Goal: Task Accomplishment & Management: Manage account settings

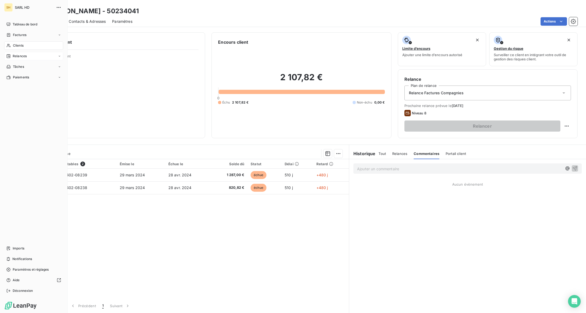
click at [12, 53] on div "Relances" at bounding box center [33, 56] width 59 height 8
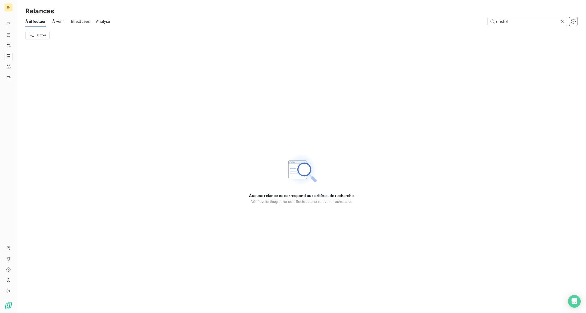
click at [58, 23] on span "À venir" at bounding box center [58, 21] width 12 height 5
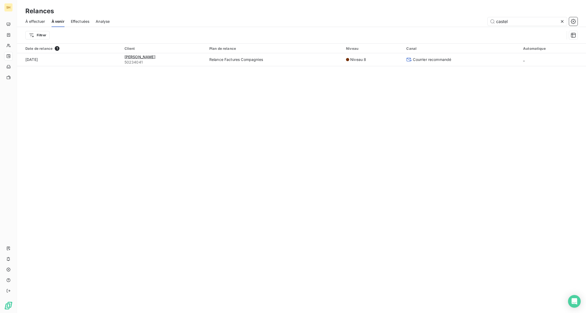
click at [563, 22] on icon at bounding box center [562, 21] width 5 height 5
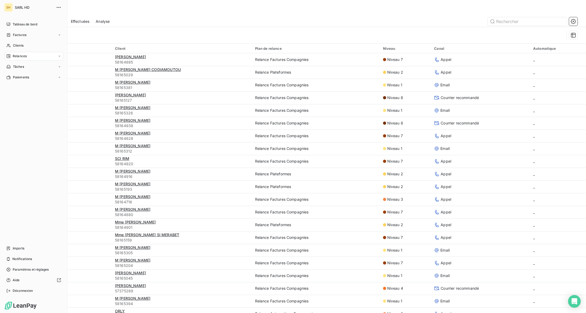
click at [15, 54] on span "Relances" at bounding box center [20, 56] width 14 height 5
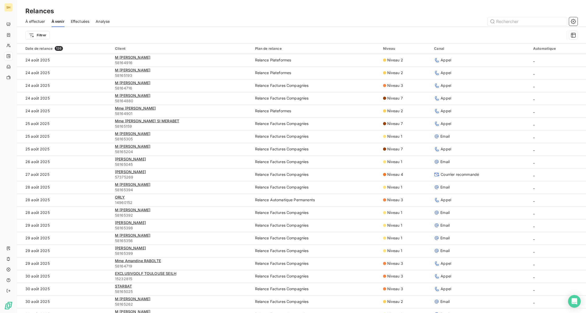
scroll to position [130, 0]
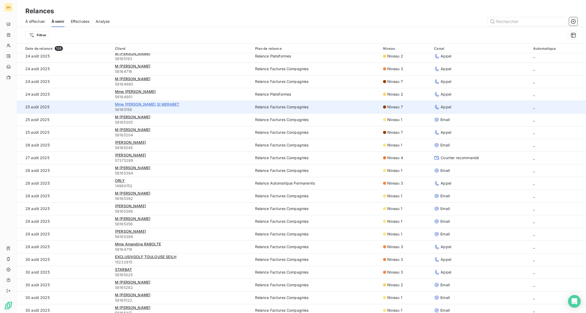
click at [126, 104] on span "Mme [PERSON_NAME] SI MERABET" at bounding box center [147, 104] width 64 height 4
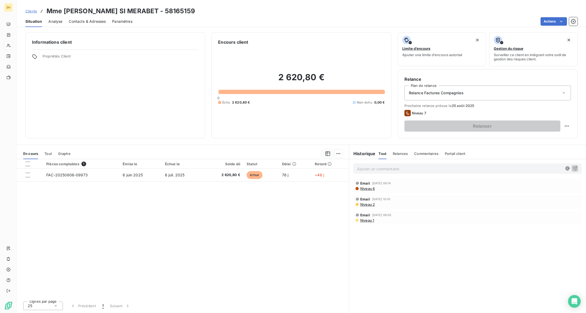
click at [431, 156] on div "Commentaires" at bounding box center [427, 153] width 24 height 11
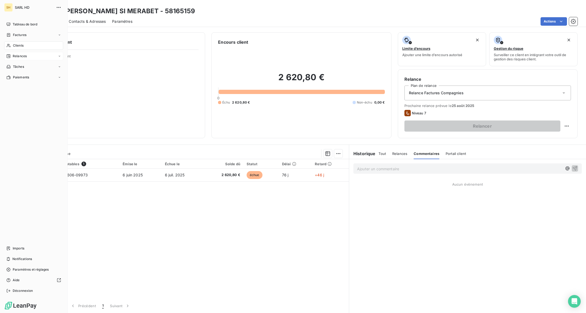
click at [14, 55] on span "Relances" at bounding box center [20, 56] width 14 height 5
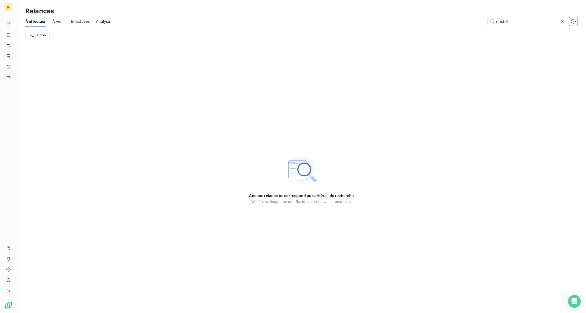
click at [53, 20] on span "À venir" at bounding box center [58, 21] width 12 height 5
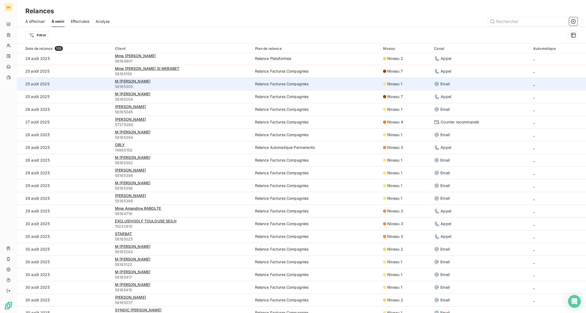
scroll to position [166, 0]
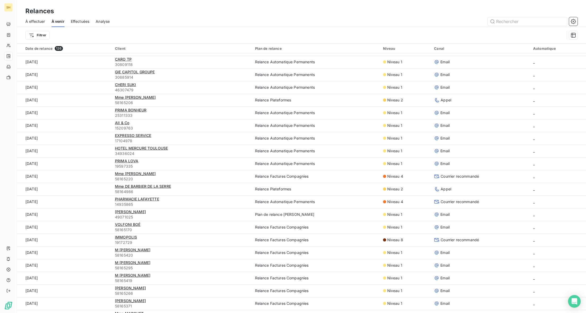
scroll to position [735, 0]
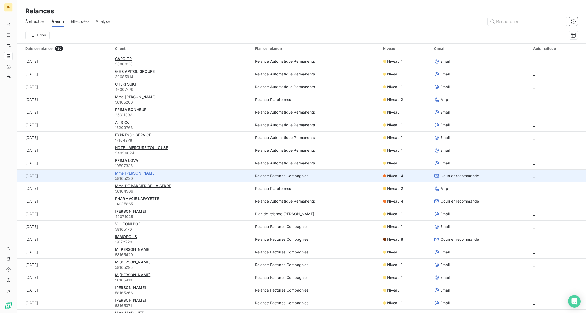
click at [144, 174] on span "Mme [PERSON_NAME]" at bounding box center [135, 173] width 41 height 4
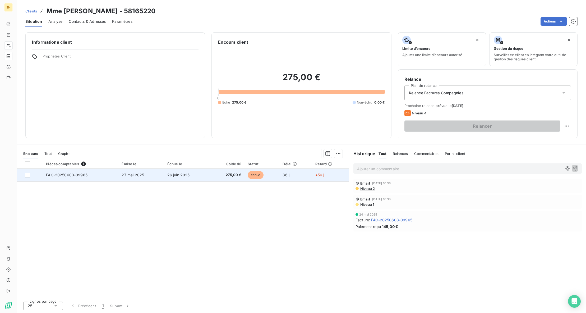
click at [136, 174] on span "27 mai 2025" at bounding box center [133, 174] width 22 height 4
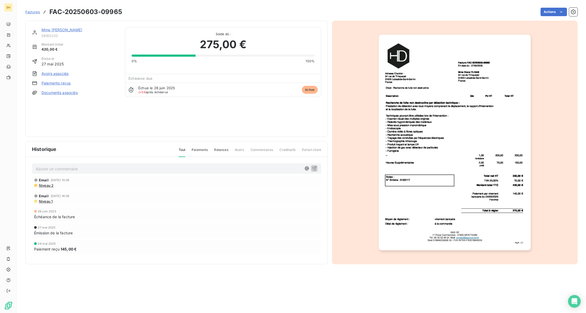
click at [74, 31] on link "Mme [PERSON_NAME]" at bounding box center [62, 30] width 41 height 4
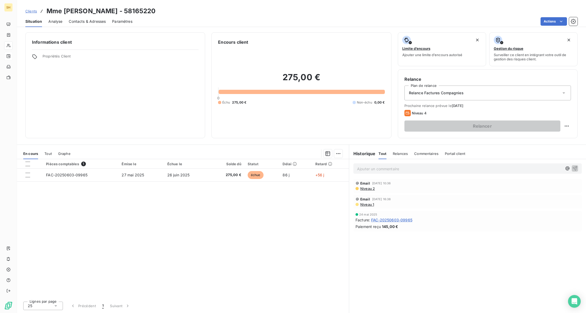
click at [421, 155] on span "Commentaires" at bounding box center [427, 153] width 24 height 4
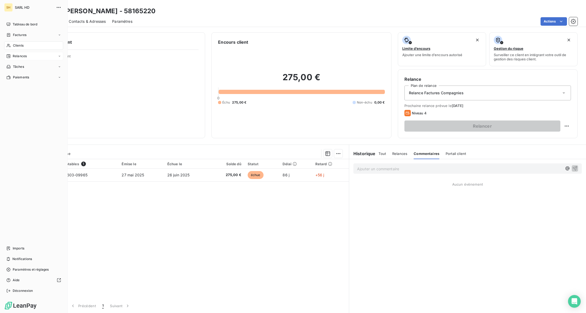
click at [11, 55] on div "Relances" at bounding box center [16, 56] width 20 height 5
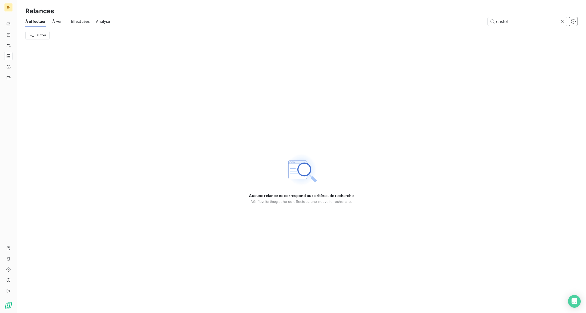
click at [565, 21] on div at bounding box center [563, 21] width 7 height 8
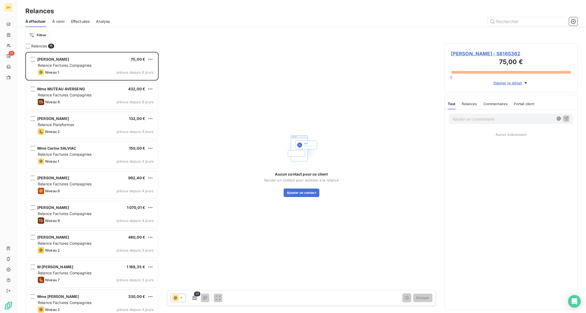
scroll to position [261, 133]
click at [56, 19] on span "À venir" at bounding box center [58, 21] width 12 height 5
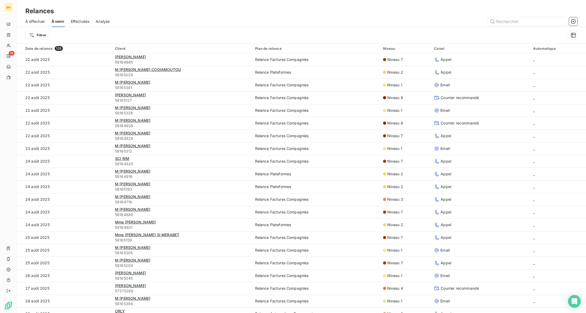
click at [57, 22] on span "À venir" at bounding box center [58, 21] width 13 height 5
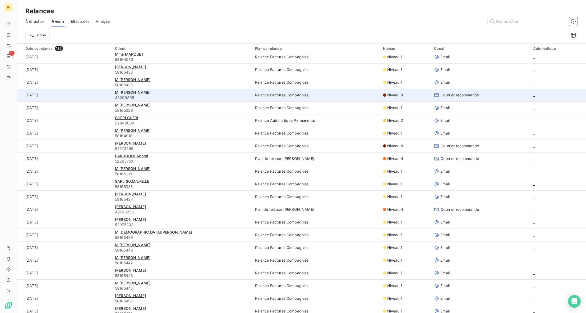
scroll to position [1010, 0]
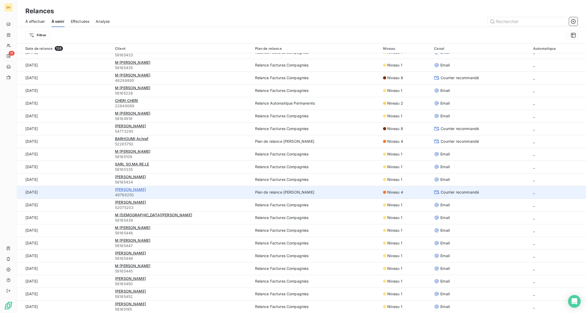
click at [132, 188] on span "[PERSON_NAME]" at bounding box center [130, 189] width 31 height 4
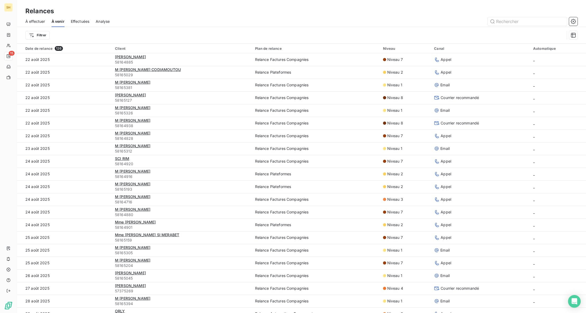
click at [44, 21] on span "À effectuer" at bounding box center [35, 21] width 20 height 5
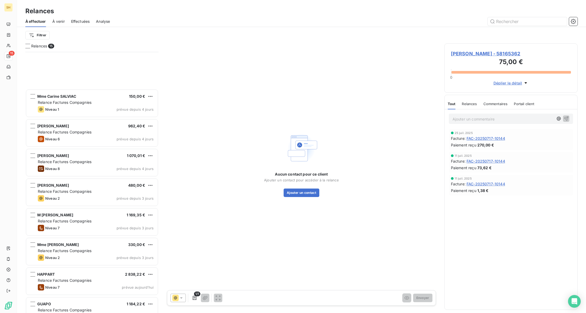
scroll to position [184, 0]
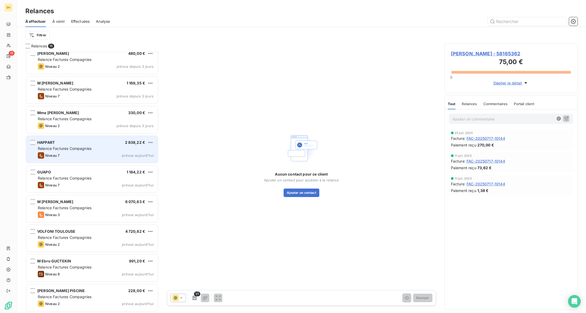
click at [91, 142] on div "HAPPART 2 838,22 €" at bounding box center [96, 142] width 116 height 5
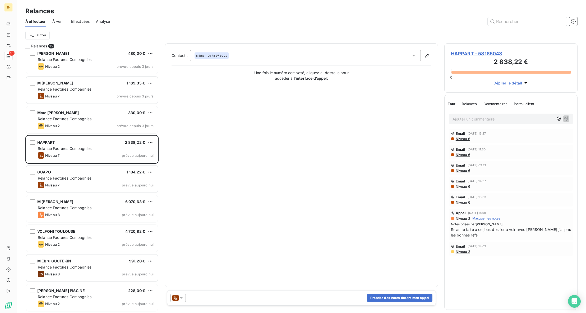
click at [474, 55] on span "HAPPART - 58165043" at bounding box center [511, 53] width 120 height 7
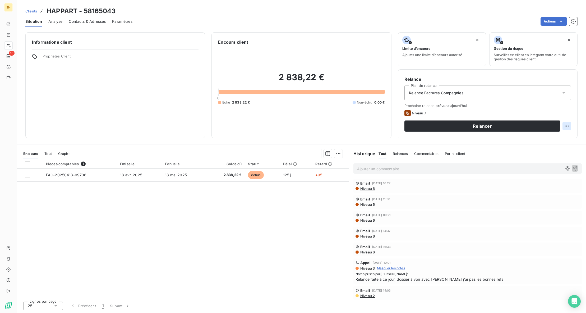
click at [567, 126] on html "SH 15 Clients HAPPART - 58165043 Situation Analyse Contacts & Adresses Paramètr…" at bounding box center [293, 156] width 586 height 313
click at [533, 140] on div "Replanifier cette action" at bounding box center [545, 137] width 47 height 8
select select "7"
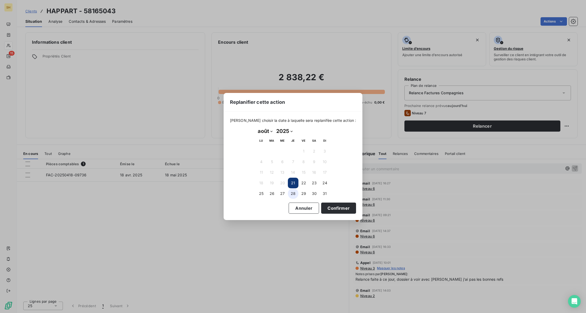
click at [292, 194] on button "28" at bounding box center [293, 193] width 11 height 11
click at [339, 208] on button "Confirmer" at bounding box center [338, 207] width 35 height 11
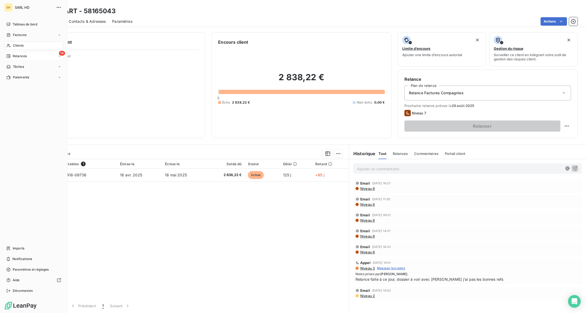
click at [6, 52] on div "14 Relances" at bounding box center [33, 56] width 59 height 8
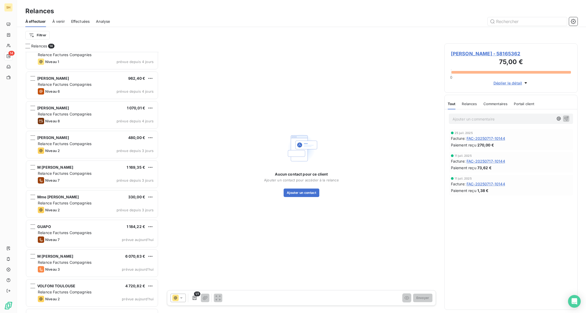
scroll to position [97, 0]
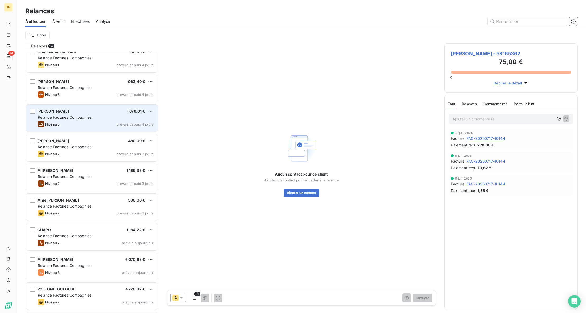
click at [82, 117] on span "Relance Factures Compagnies" at bounding box center [65, 117] width 54 height 4
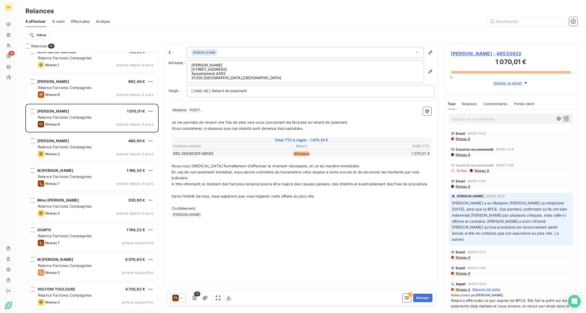
click at [479, 52] on span "[PERSON_NAME] - 48533922" at bounding box center [511, 53] width 120 height 7
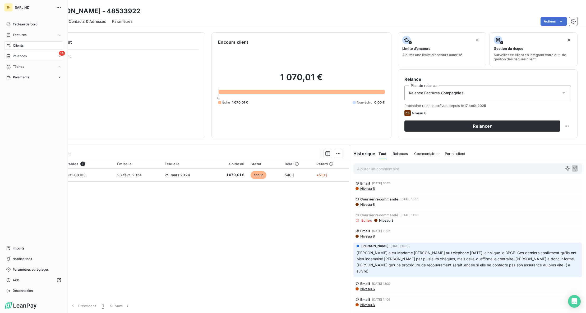
click at [8, 54] on icon at bounding box center [9, 56] width 4 height 4
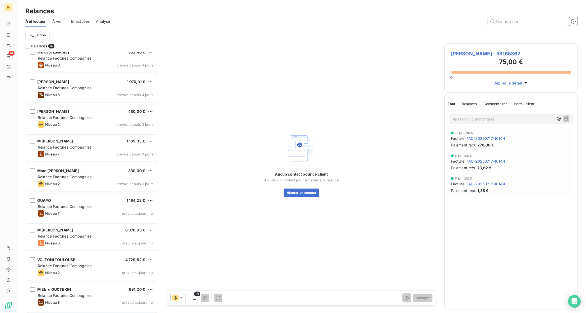
scroll to position [154, 0]
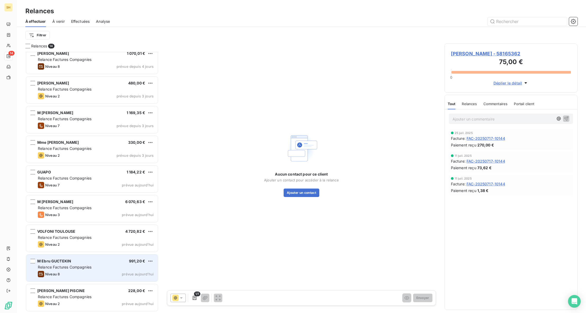
click at [97, 259] on div "M Ebru GUCTEKIN 991,20 €" at bounding box center [96, 260] width 116 height 5
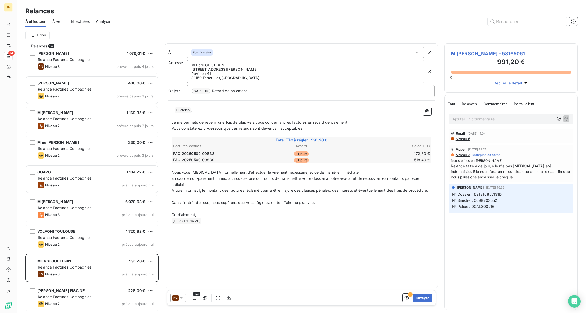
click at [474, 121] on p "Ajouter un commentaire ﻿" at bounding box center [503, 119] width 101 height 7
click at [565, 117] on icon "button" at bounding box center [566, 118] width 5 height 5
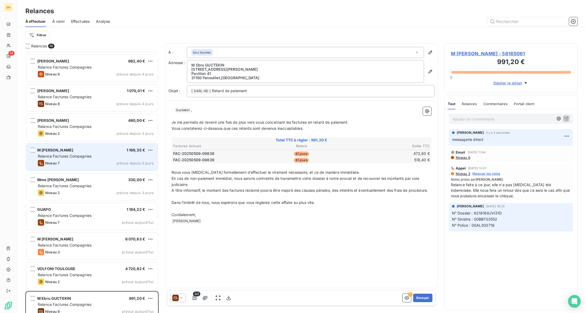
scroll to position [154, 0]
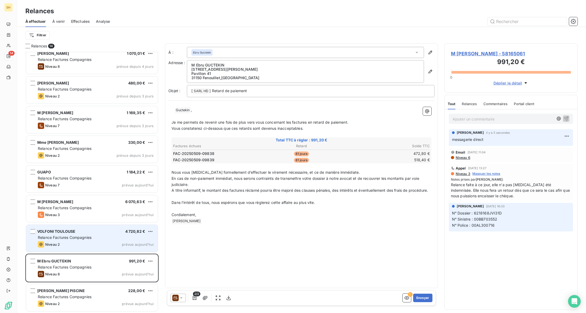
click at [89, 236] on span "Relance Factures Compagnies" at bounding box center [65, 237] width 54 height 4
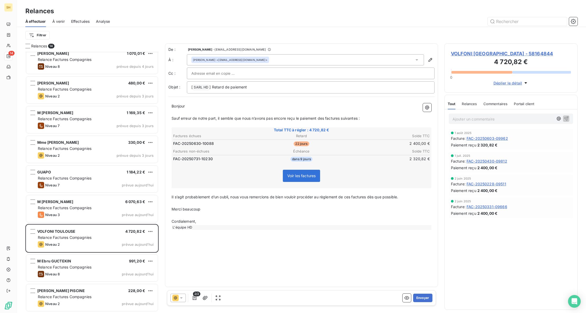
click at [497, 51] on span "VOLFONI [GEOGRAPHIC_DATA] - 58164844" at bounding box center [511, 53] width 120 height 7
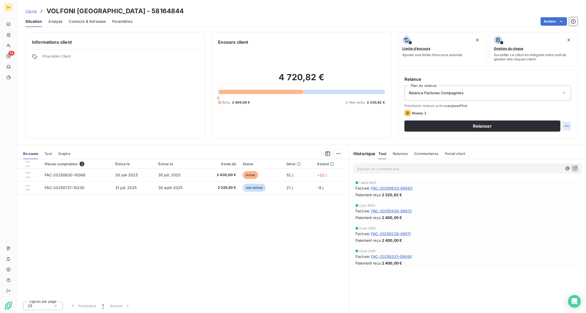
click at [567, 124] on html "SH 14 Clients VOLFONI [GEOGRAPHIC_DATA] - 58164844 Situation Analyse Contacts &…" at bounding box center [293, 156] width 586 height 313
click at [564, 139] on div "Replanifier cette action" at bounding box center [545, 137] width 47 height 8
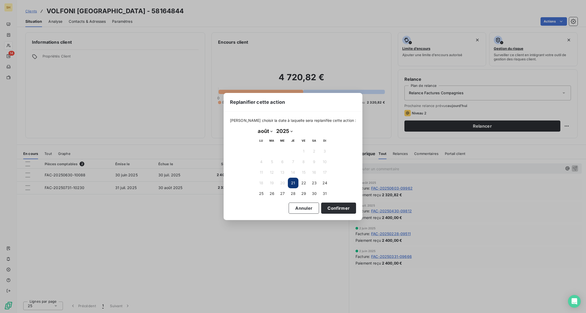
click at [265, 130] on select "janvier février mars avril mai juin juillet août septembre octobre novembre déc…" at bounding box center [265, 131] width 18 height 8
select select "8"
click at [270, 152] on button "2" at bounding box center [272, 151] width 11 height 11
click at [328, 207] on button "Confirmer" at bounding box center [338, 207] width 35 height 11
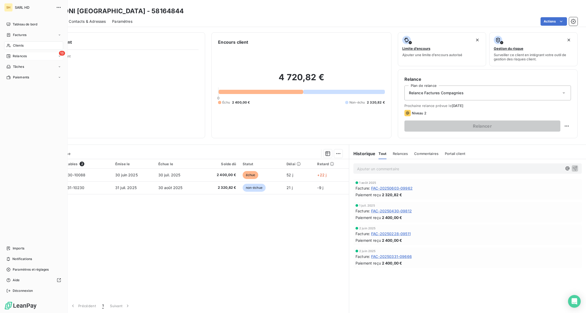
click at [5, 55] on div "13 Relances" at bounding box center [33, 56] width 59 height 8
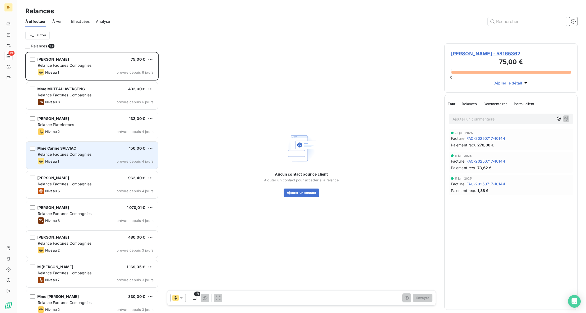
scroll to position [125, 0]
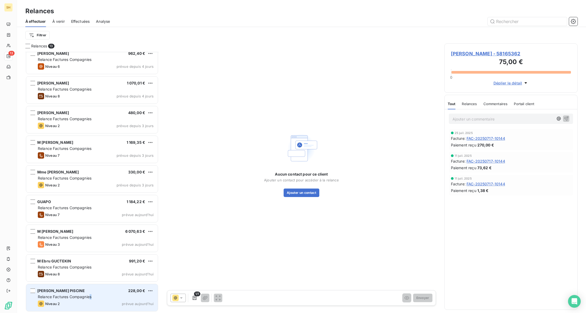
click at [91, 298] on span "Relance Factures Compagnies" at bounding box center [65, 296] width 54 height 4
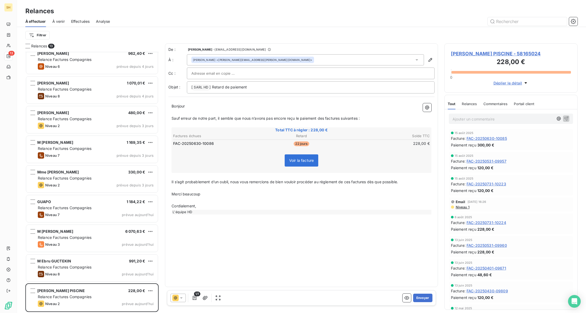
click at [483, 52] on span "[PERSON_NAME] PISCINE - 58165024" at bounding box center [511, 53] width 120 height 7
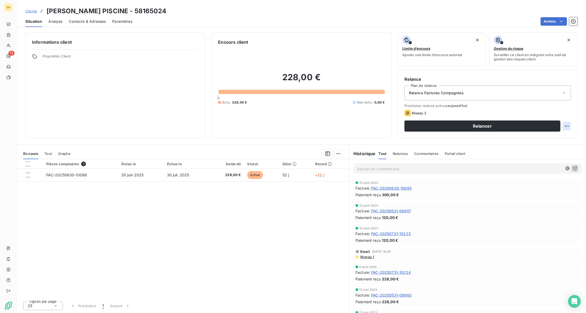
click at [566, 127] on html "SH 13 Clients [PERSON_NAME] PISCINE - 58165024 Situation Analyse Contacts & Adr…" at bounding box center [293, 156] width 586 height 313
click at [562, 139] on div "Replanifier cette action" at bounding box center [545, 137] width 47 height 8
select select "7"
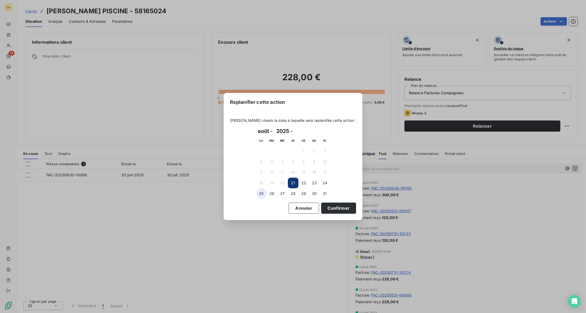
click at [258, 193] on button "25" at bounding box center [261, 193] width 11 height 11
click at [324, 208] on button "Confirmer" at bounding box center [338, 207] width 35 height 11
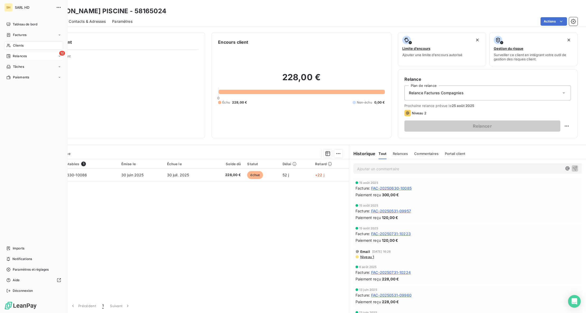
click at [23, 54] on span "Relances" at bounding box center [20, 56] width 14 height 5
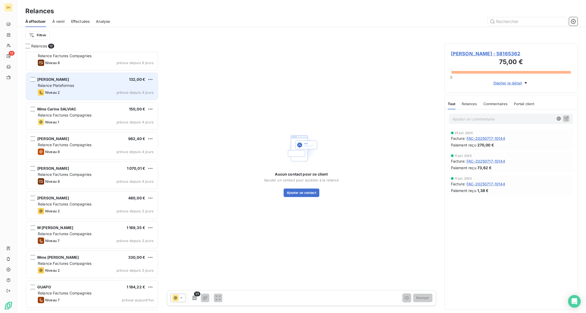
scroll to position [95, 0]
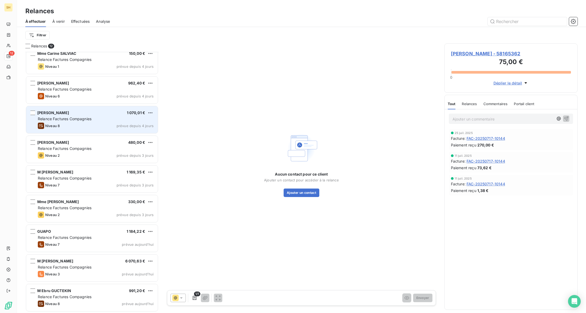
click at [81, 120] on span "Relance Factures Compagnies" at bounding box center [65, 118] width 54 height 4
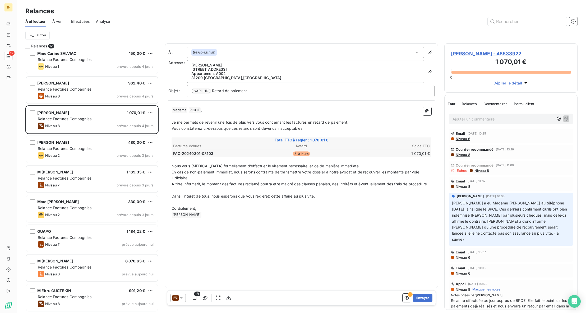
click at [499, 53] on span "[PERSON_NAME] - 48533922" at bounding box center [511, 53] width 120 height 7
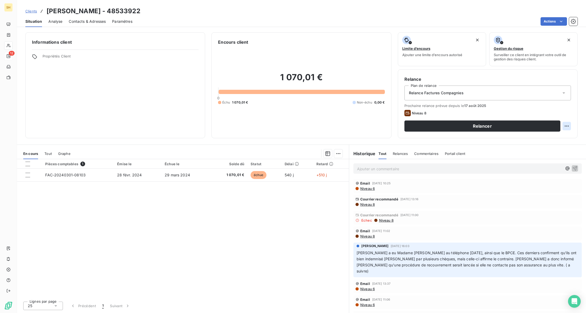
click at [569, 127] on html "SH 12 Clients [PERSON_NAME] - 48533922 Situation Analyse Contacts & Adresses Pa…" at bounding box center [293, 156] width 586 height 313
click at [561, 135] on div "Replanifier cette action" at bounding box center [545, 137] width 47 height 8
select select "7"
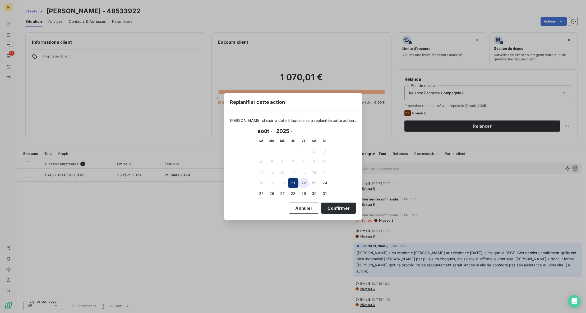
click at [307, 182] on button "22" at bounding box center [304, 182] width 11 height 11
click at [328, 208] on button "Confirmer" at bounding box center [338, 207] width 35 height 11
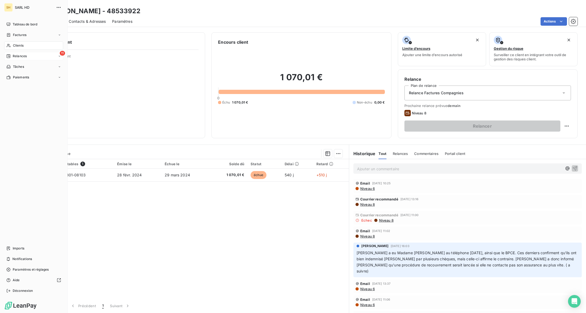
click at [8, 54] on icon at bounding box center [8, 56] width 4 height 4
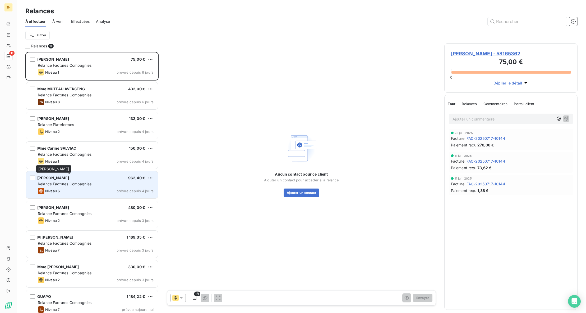
scroll to position [65, 0]
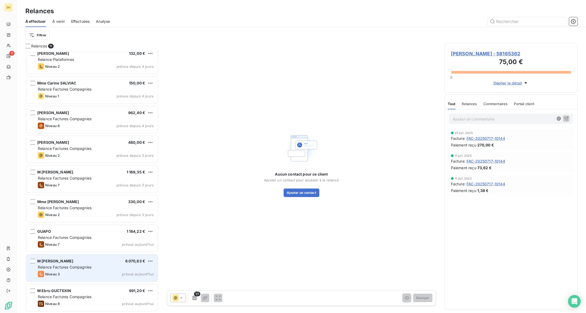
click at [80, 259] on div "M [PERSON_NAME] 6 070,63 €" at bounding box center [96, 260] width 116 height 5
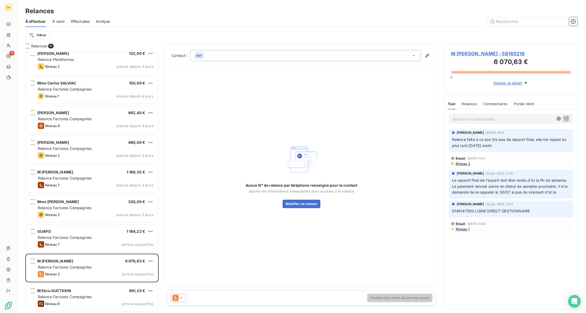
click at [486, 52] on span "M [PERSON_NAME] - 58165218" at bounding box center [511, 53] width 120 height 7
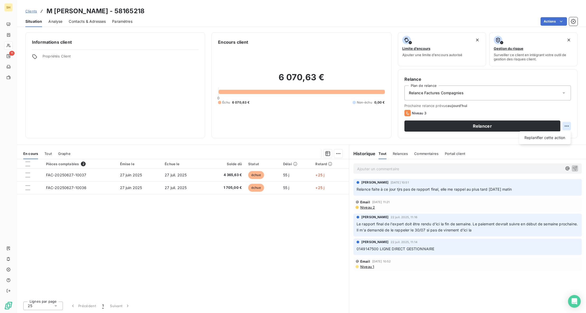
click at [569, 126] on html "SH 11 Clients M [PERSON_NAME] - 58165218 Situation Analyse Contacts & Adresses …" at bounding box center [293, 156] width 586 height 313
click at [558, 140] on div "Replanifier cette action" at bounding box center [545, 137] width 47 height 8
select select "7"
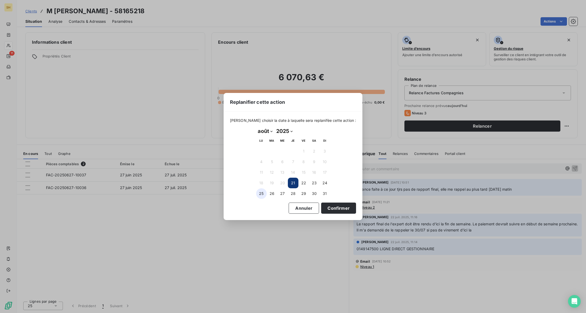
click at [263, 195] on button "25" at bounding box center [261, 193] width 11 height 11
click at [333, 210] on button "Confirmer" at bounding box center [338, 207] width 35 height 11
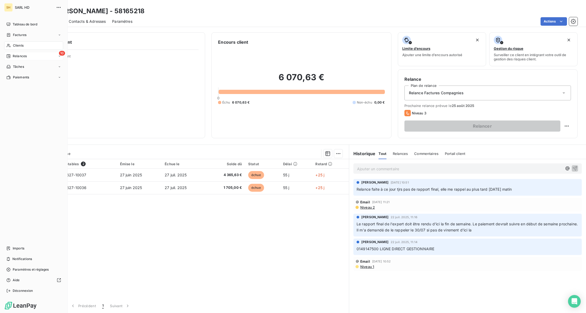
click at [12, 54] on div "Relances" at bounding box center [16, 56] width 20 height 5
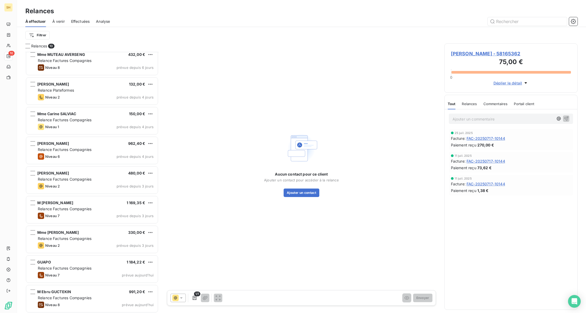
scroll to position [36, 0]
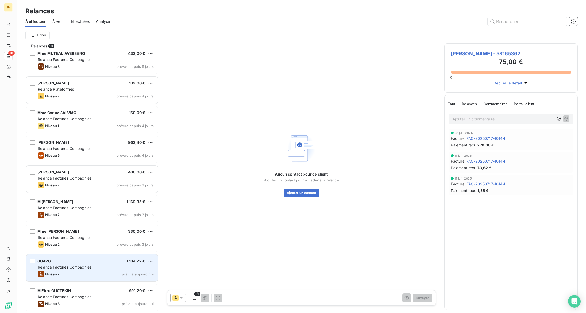
click at [71, 271] on div "Niveau 7 prévue [DATE]" at bounding box center [96, 274] width 116 height 6
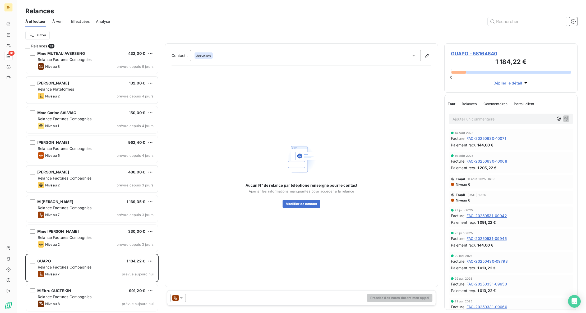
click at [459, 116] on p "Ajouter un commentaire ﻿" at bounding box center [503, 119] width 101 height 7
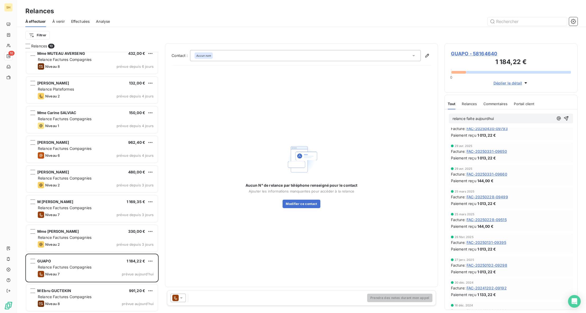
scroll to position [187, 0]
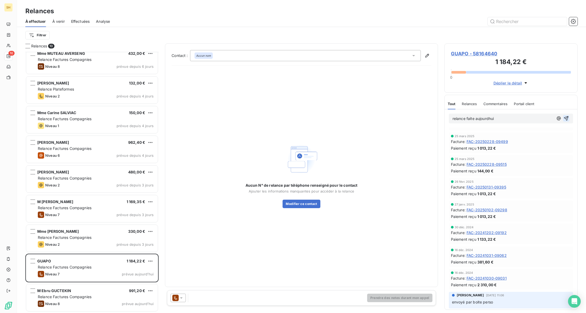
click at [566, 117] on icon "button" at bounding box center [566, 118] width 4 height 4
click at [497, 102] on span "Commentaires" at bounding box center [496, 104] width 24 height 4
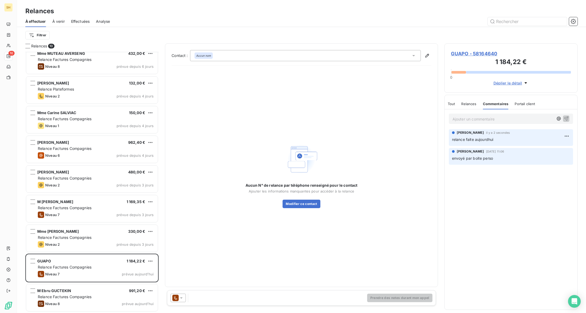
click at [471, 55] on span "GUAPO - 58164640" at bounding box center [511, 53] width 120 height 7
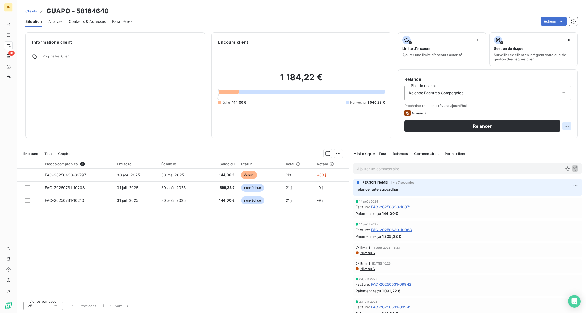
click at [568, 124] on html "SH 10 Clients GUAPO - 58164640 Situation Analyse Contacts & Adresses Paramètres…" at bounding box center [293, 156] width 586 height 313
click at [559, 136] on div "Replanifier cette action" at bounding box center [545, 137] width 47 height 8
select select "7"
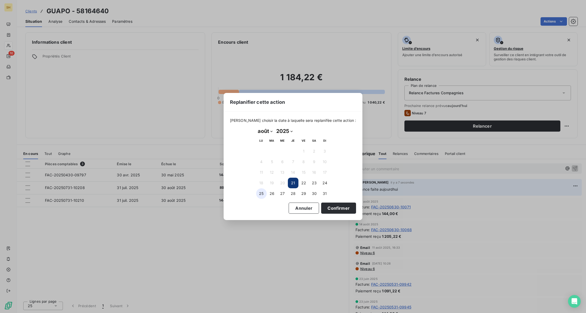
click at [260, 192] on button "25" at bounding box center [261, 193] width 11 height 11
click at [346, 208] on button "Confirmer" at bounding box center [338, 207] width 35 height 11
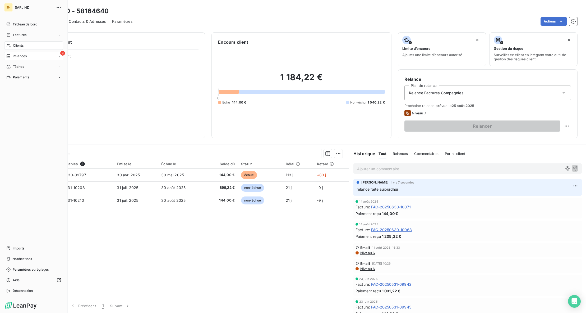
click at [13, 56] on span "Relances" at bounding box center [20, 56] width 14 height 5
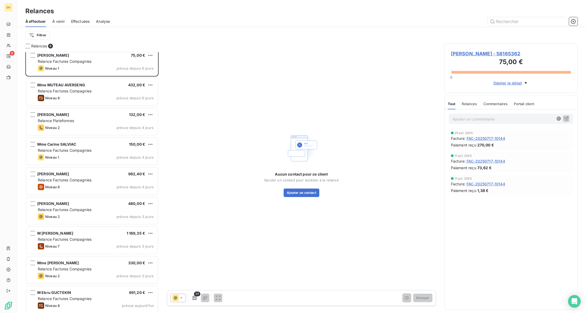
scroll to position [6, 0]
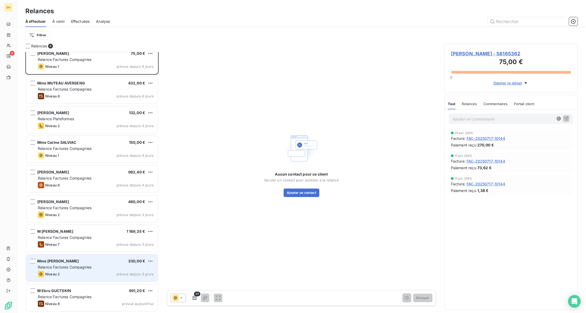
click at [86, 274] on div "Niveau 2 prévue depuis 3 jours" at bounding box center [96, 274] width 116 height 6
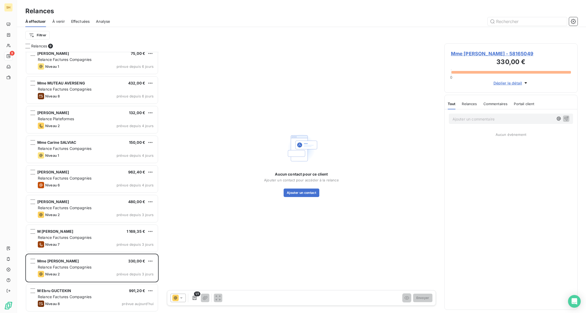
click at [472, 55] on span "Mme [PERSON_NAME] - 58165049" at bounding box center [511, 53] width 120 height 7
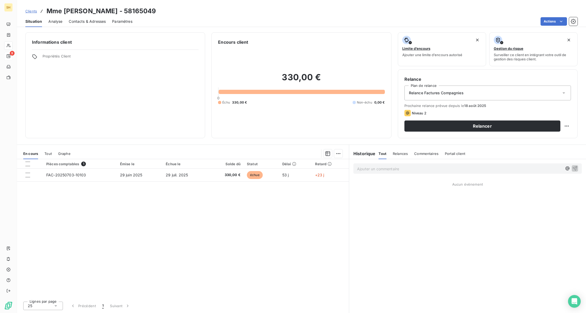
click at [421, 154] on span "Commentaires" at bounding box center [427, 153] width 24 height 4
